Goal: Use online tool/utility: Utilize a website feature to perform a specific function

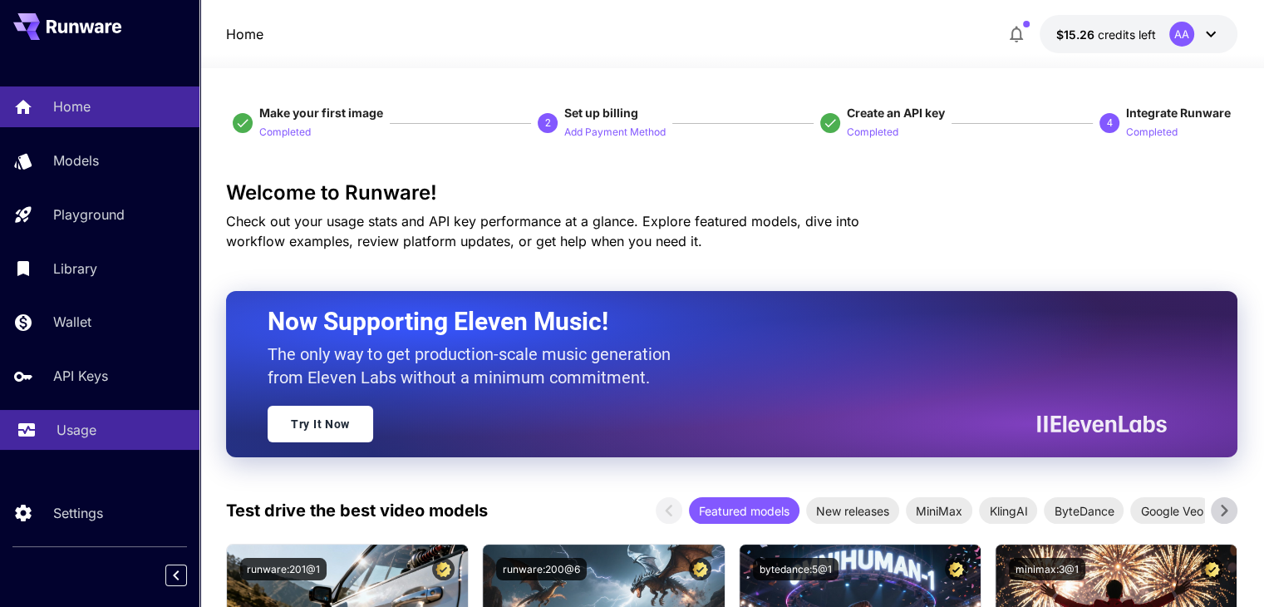
click at [75, 430] on p "Usage" at bounding box center [77, 430] width 40 height 20
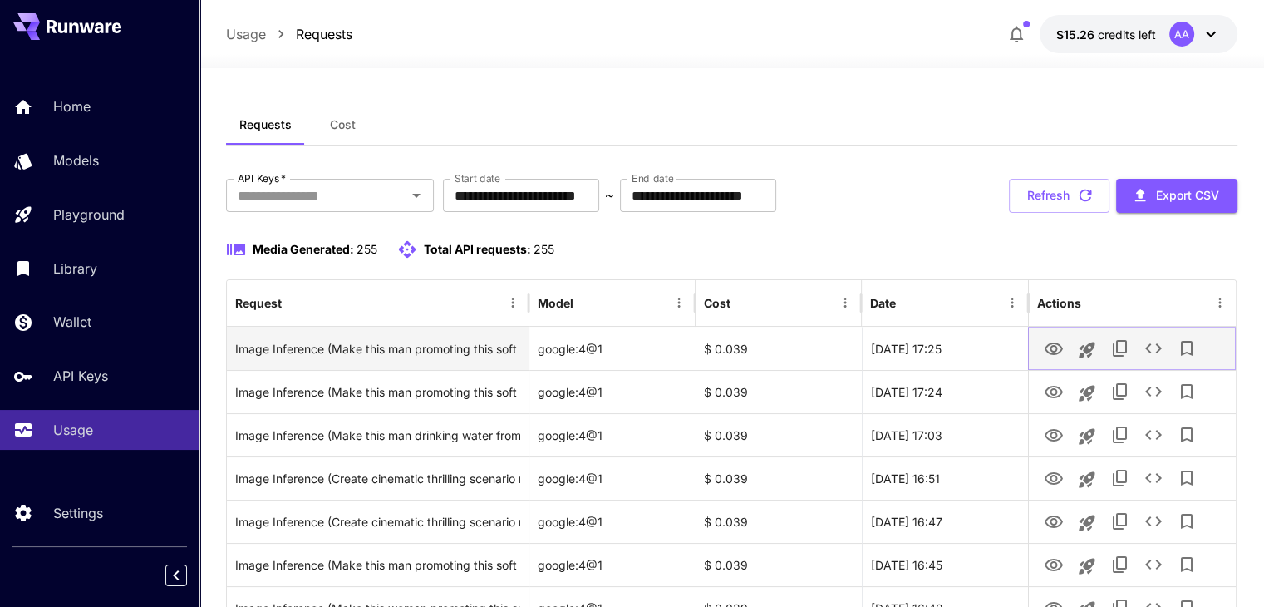
click at [1055, 349] on icon "View" at bounding box center [1054, 348] width 18 height 12
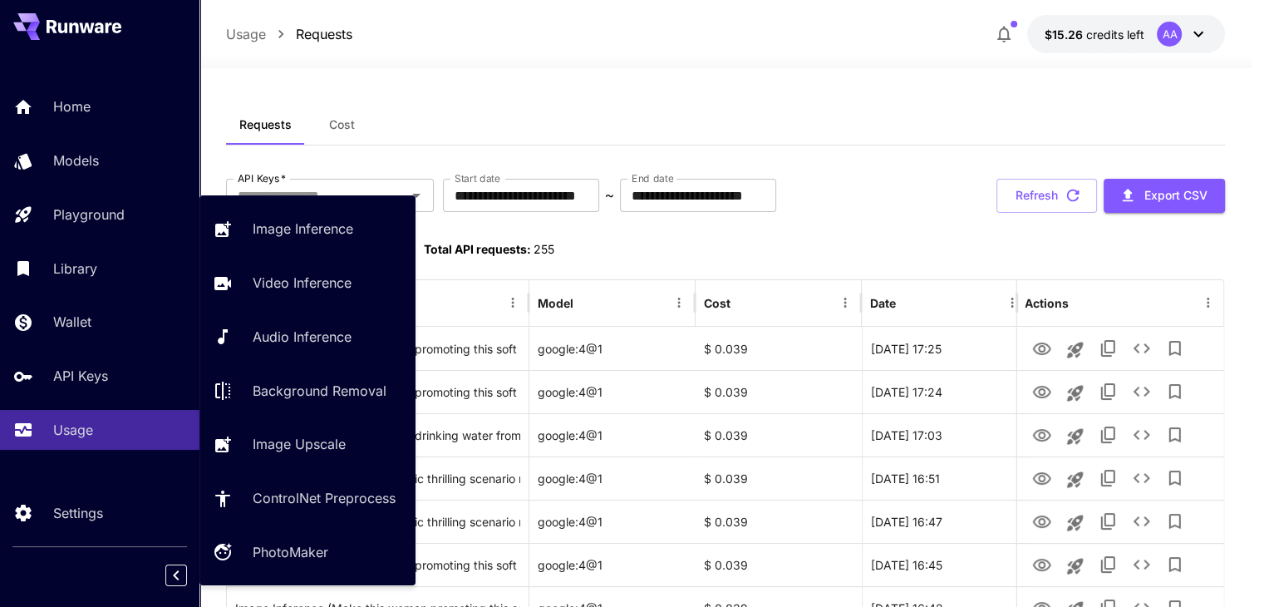
click at [102, 212] on p "Playground" at bounding box center [88, 214] width 71 height 20
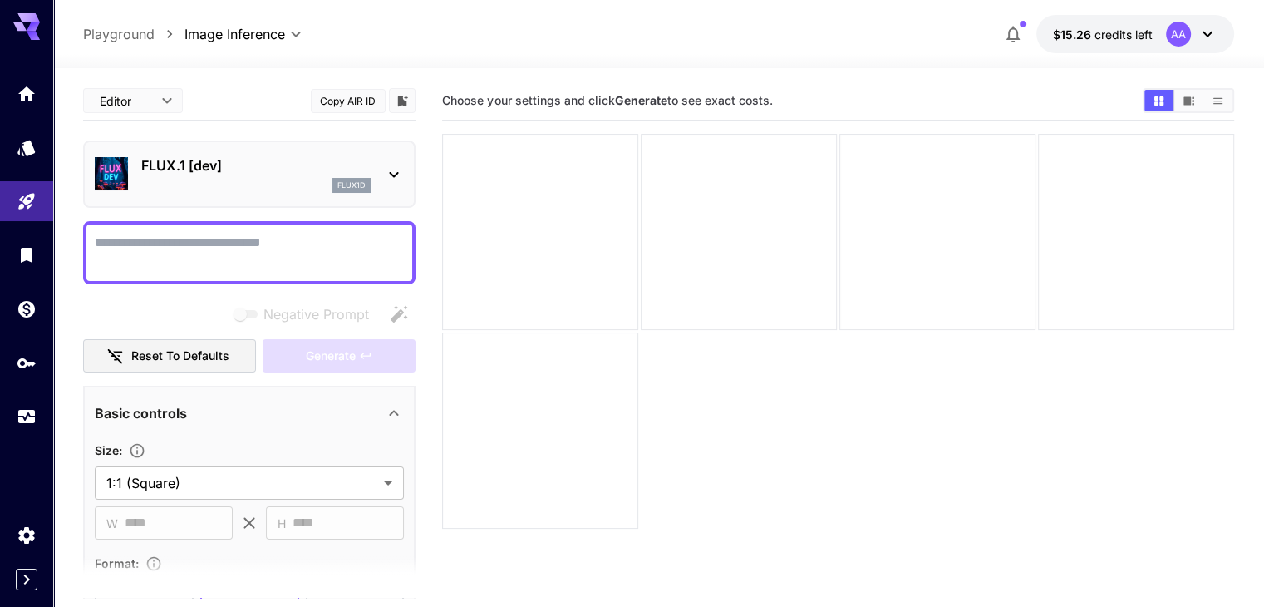
click at [391, 173] on icon at bounding box center [394, 175] width 9 height 6
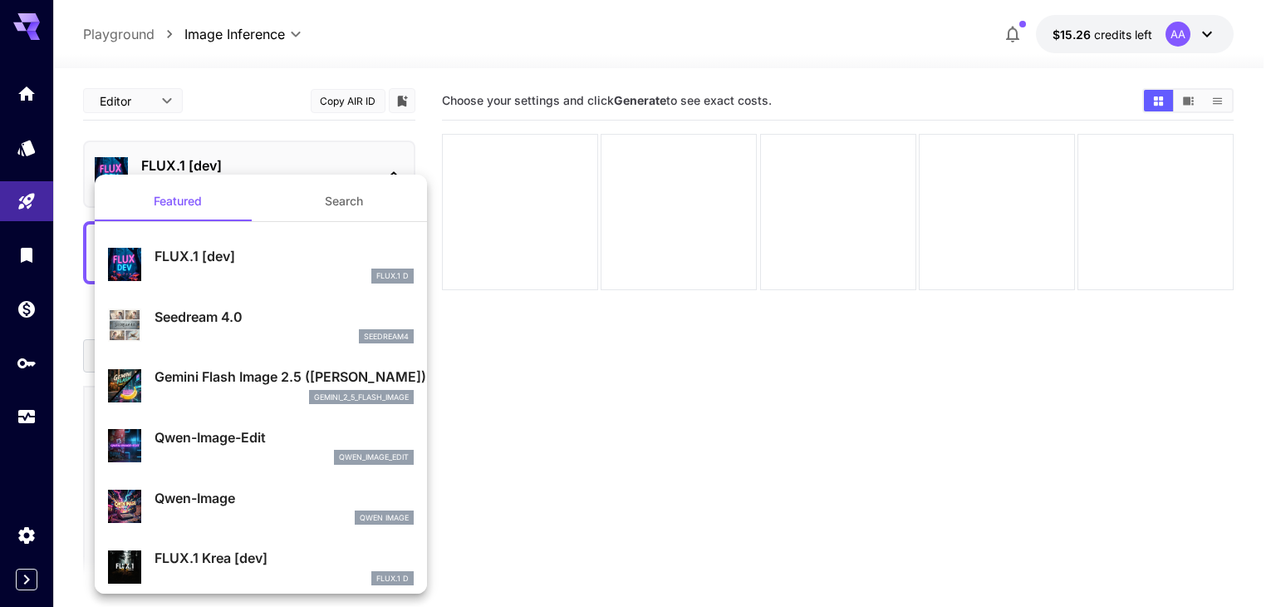
click at [260, 385] on p "Gemini Flash Image 2.5 ([PERSON_NAME])" at bounding box center [284, 376] width 259 height 20
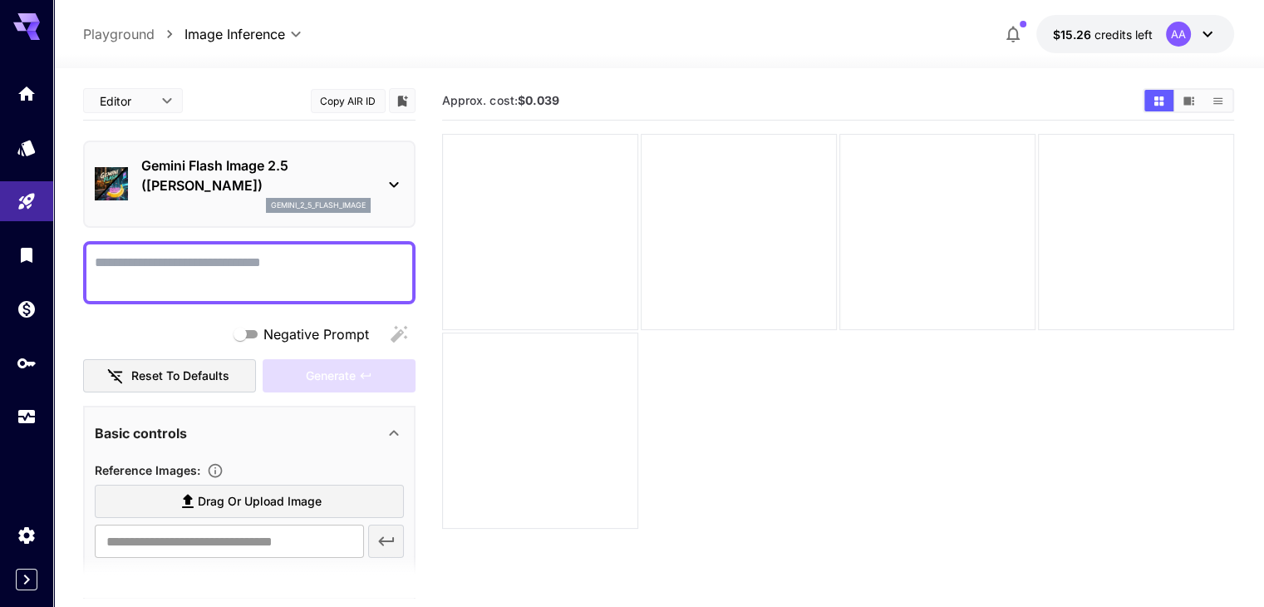
click at [179, 261] on textarea "Negative Prompt" at bounding box center [249, 273] width 309 height 40
click at [158, 262] on textarea "Negative Prompt" at bounding box center [249, 273] width 309 height 40
paste textarea "**********"
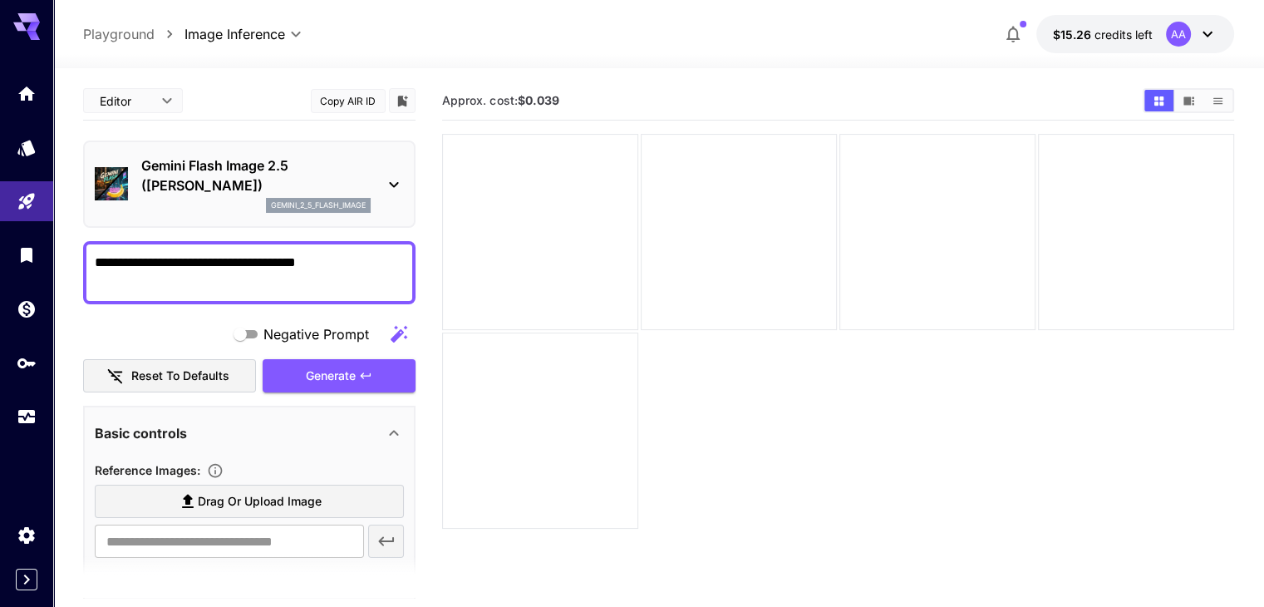
type textarea "**********"
click at [269, 504] on span "Drag or upload image" at bounding box center [260, 501] width 124 height 21
click at [0, 0] on input "Drag or upload image" at bounding box center [0, 0] width 0 height 0
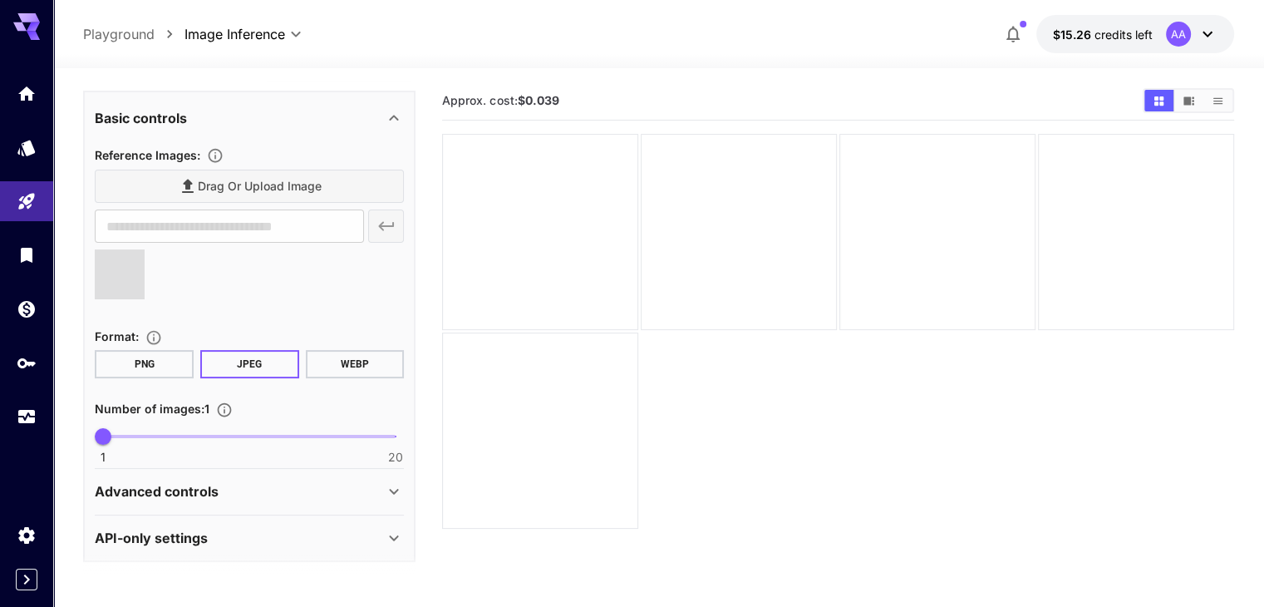
scroll to position [317, 0]
type input "**********"
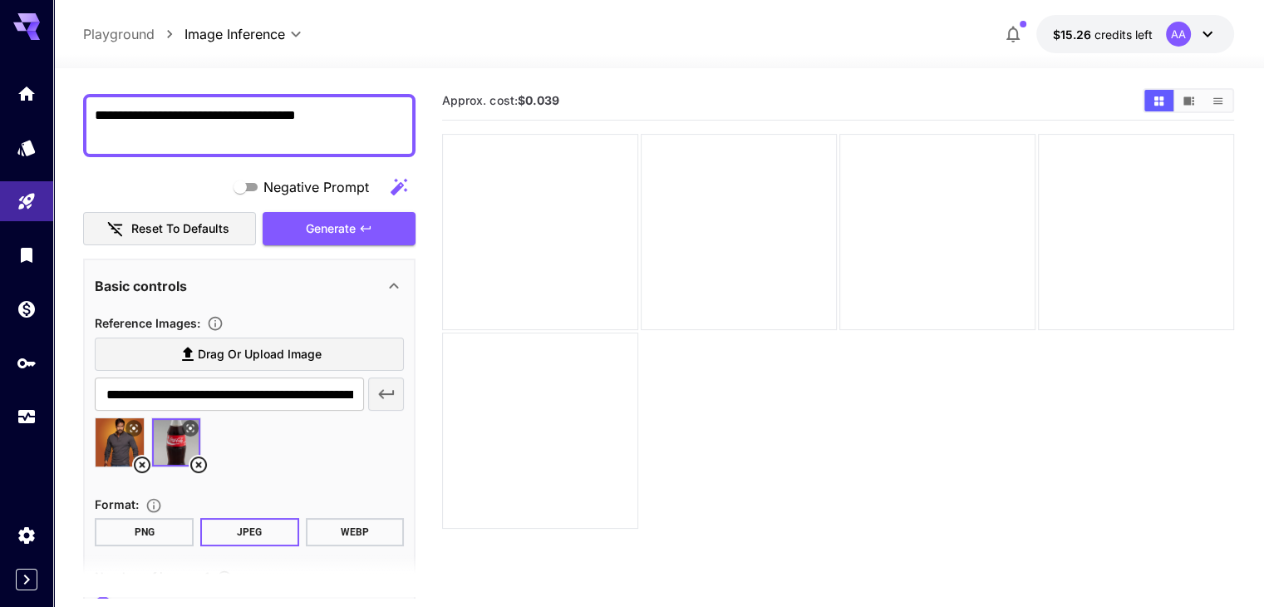
scroll to position [68, 0]
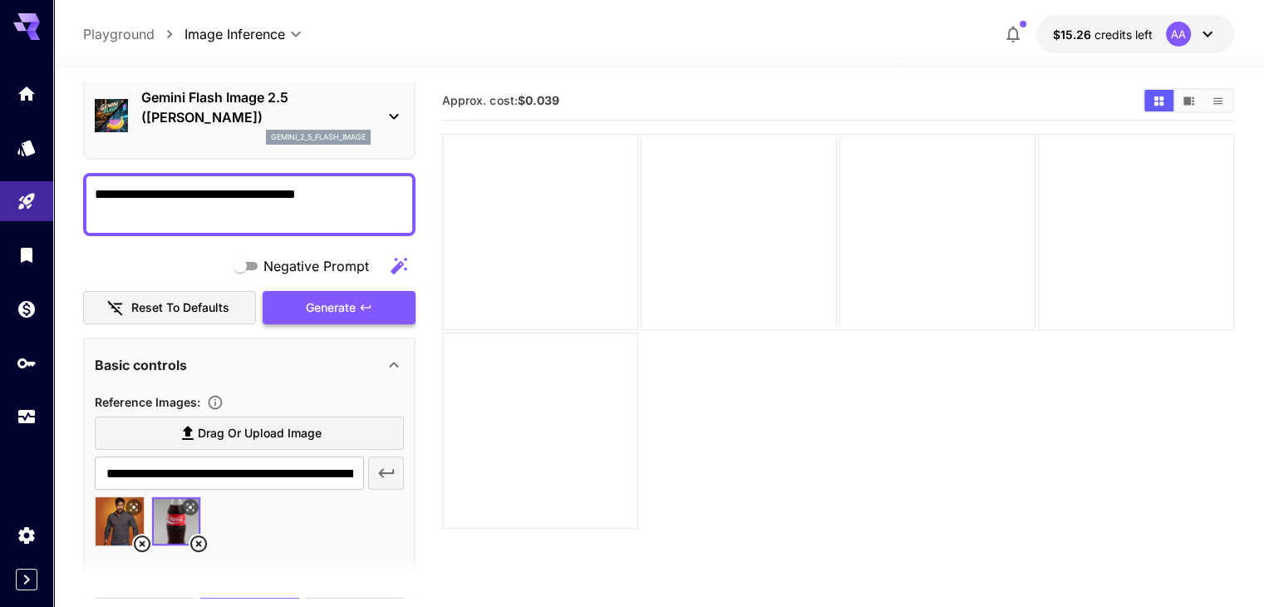
click at [349, 305] on span "Generate" at bounding box center [331, 307] width 50 height 21
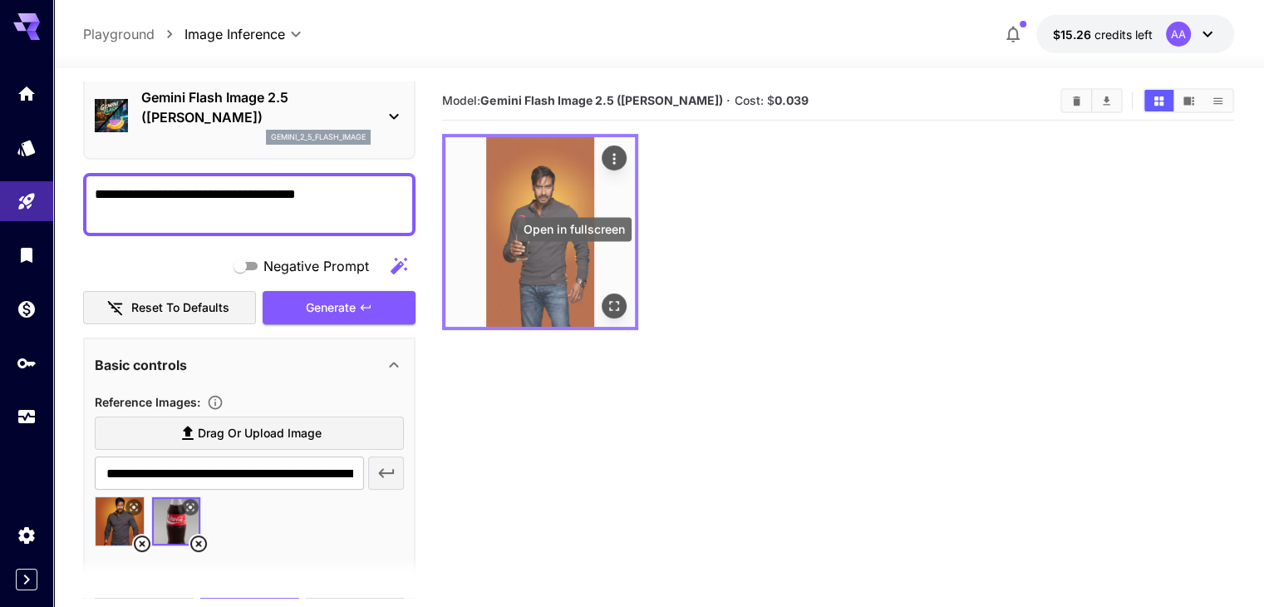
click at [606, 297] on icon "Open in fullscreen" at bounding box center [614, 305] width 17 height 17
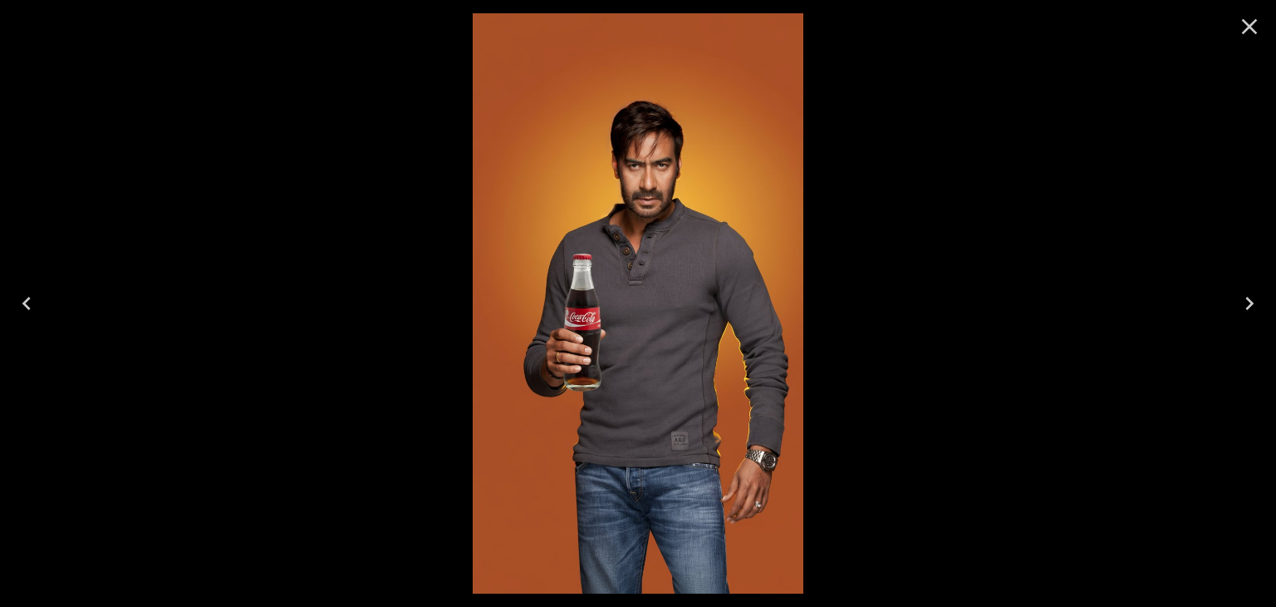
click at [1243, 30] on icon "Close" at bounding box center [1249, 26] width 27 height 27
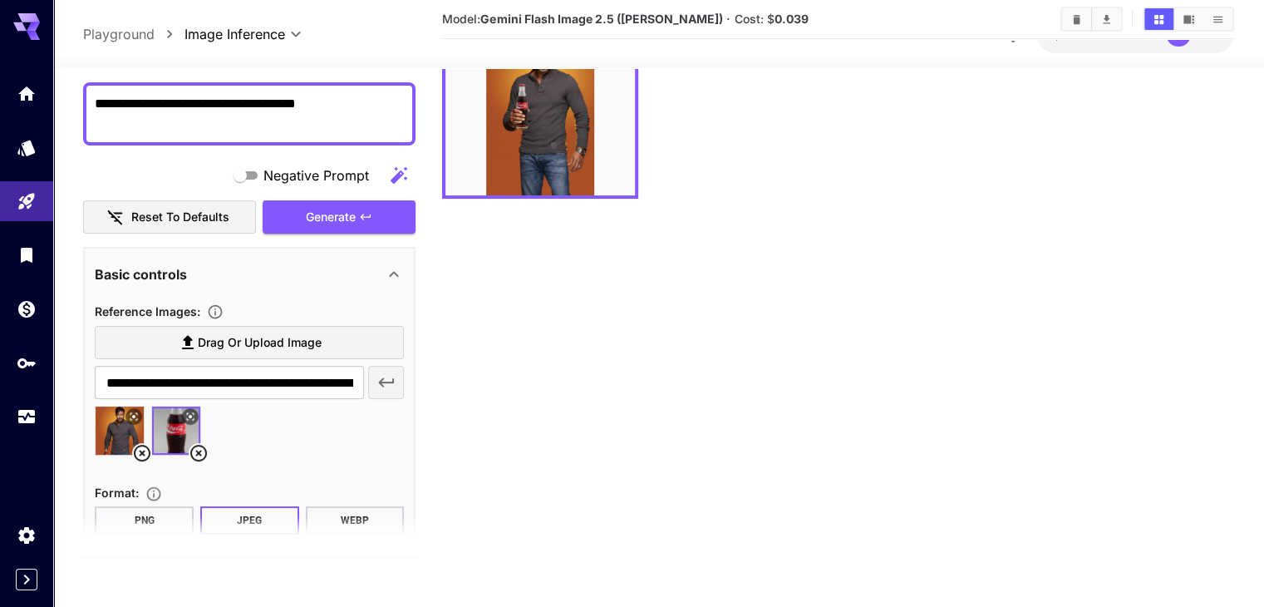
scroll to position [317, 0]
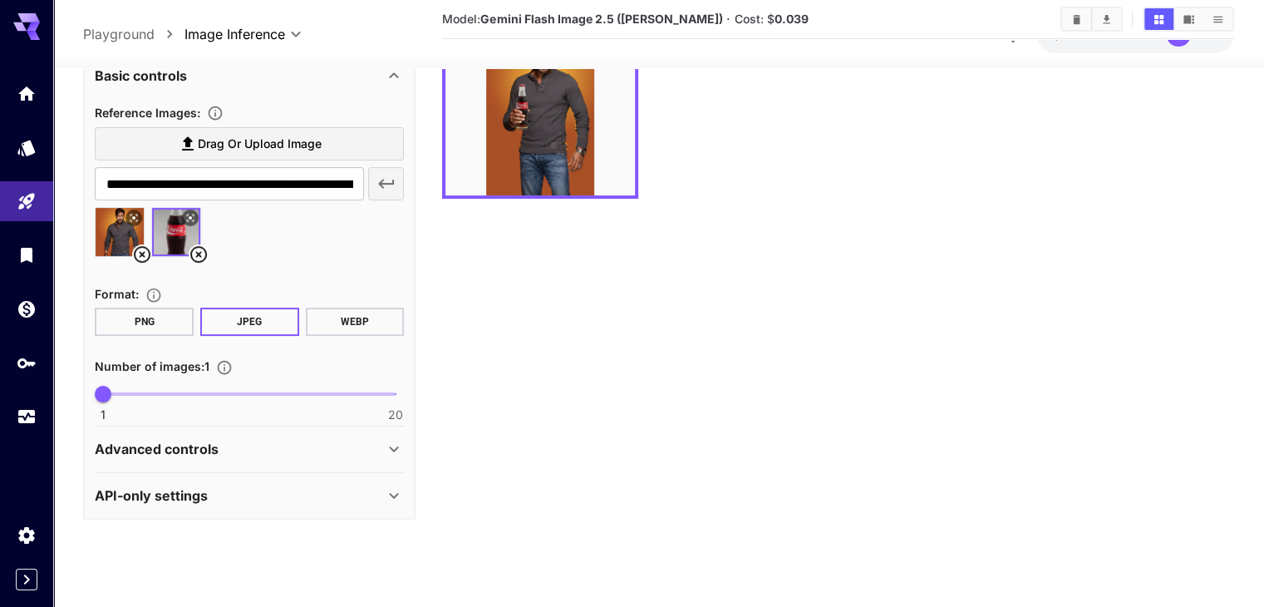
click at [243, 441] on div "Advanced controls" at bounding box center [239, 449] width 289 height 20
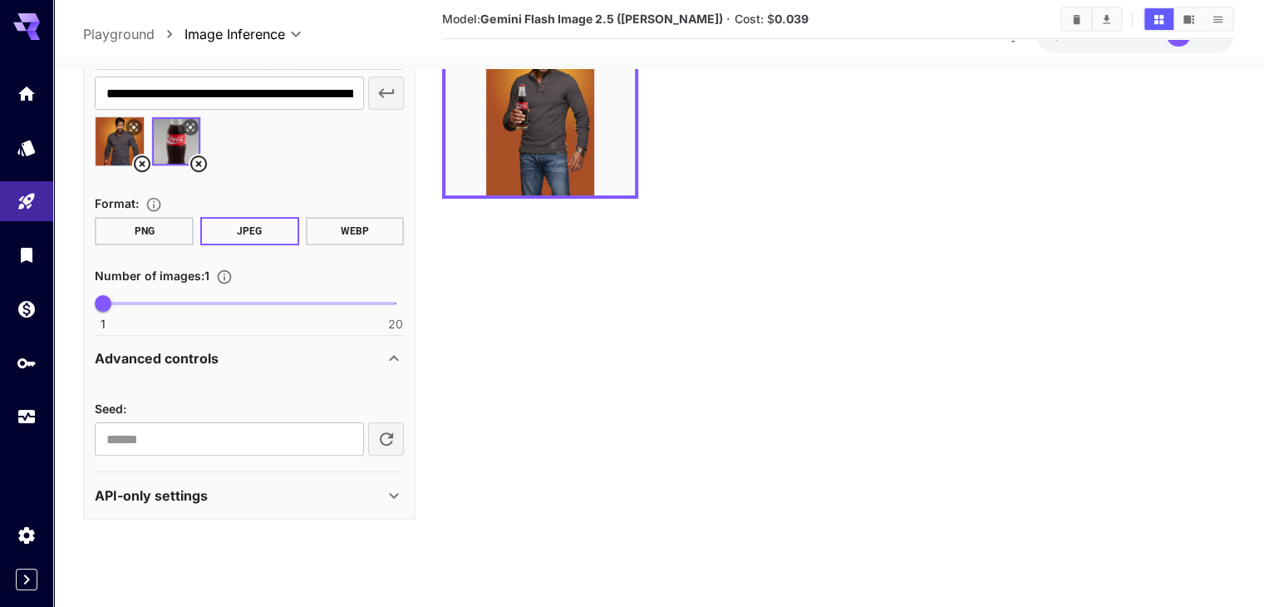
click at [241, 484] on div "API-only settings" at bounding box center [239, 494] width 289 height 20
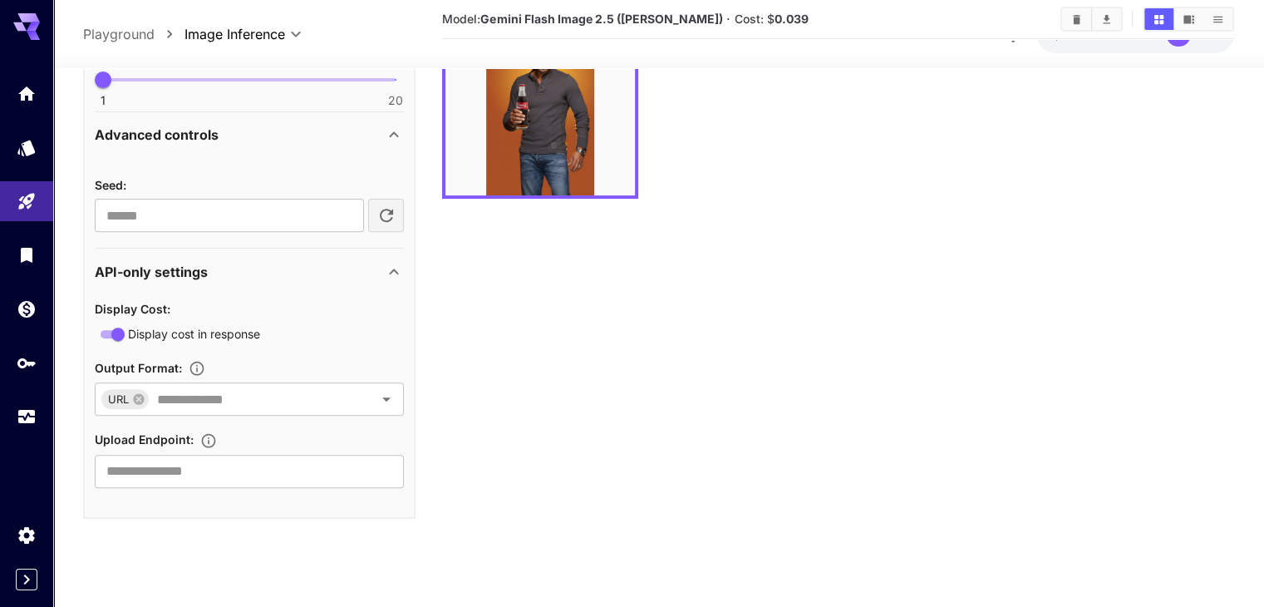
click at [284, 266] on div "API-only settings" at bounding box center [239, 271] width 289 height 20
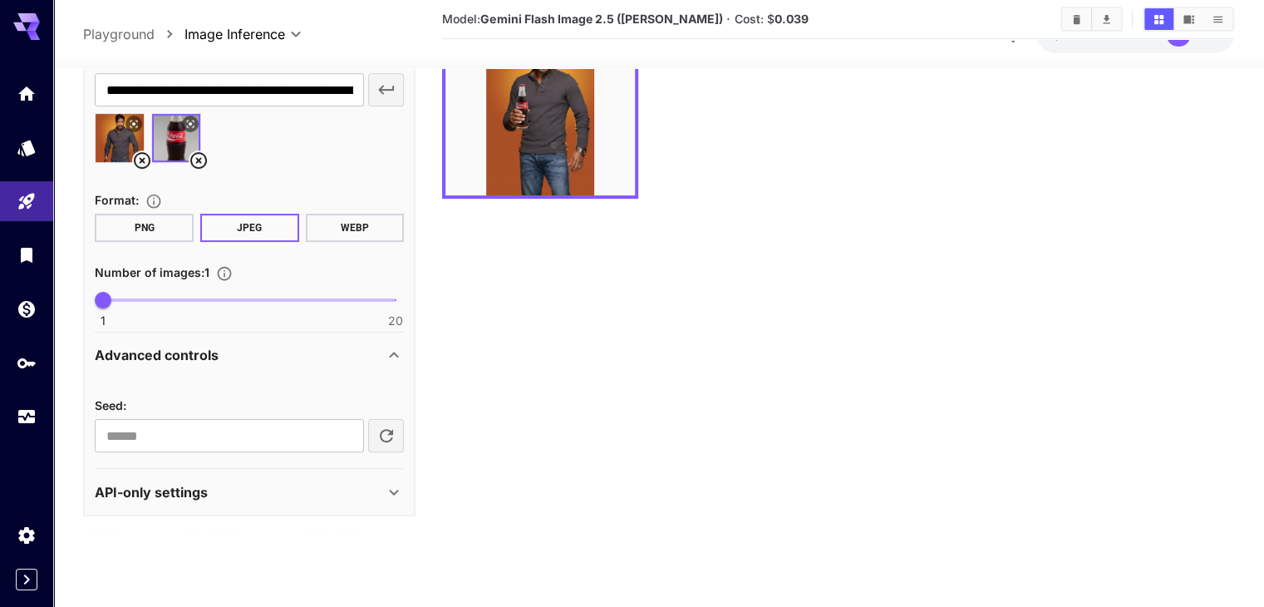
scroll to position [409, 0]
